Goal: Find specific page/section: Find specific page/section

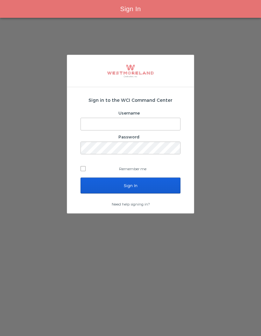
type input "Simonp@westmoreland.nyc"
click at [148, 187] on input "Sign In" at bounding box center [130, 185] width 100 height 16
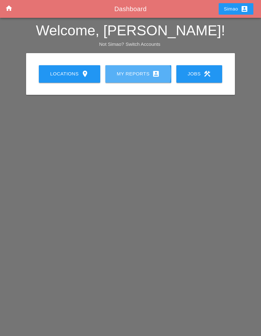
click at [140, 78] on link "My Reports account_box" at bounding box center [138, 73] width 66 height 17
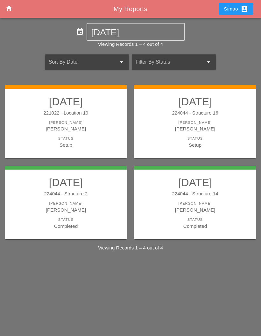
click at [90, 125] on div "[PERSON_NAME]" at bounding box center [65, 128] width 109 height 7
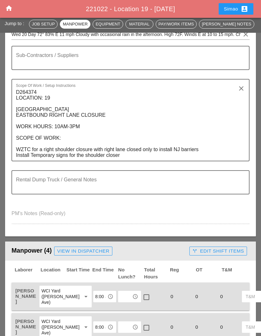
scroll to position [115, 0]
